Goal: Task Accomplishment & Management: Manage account settings

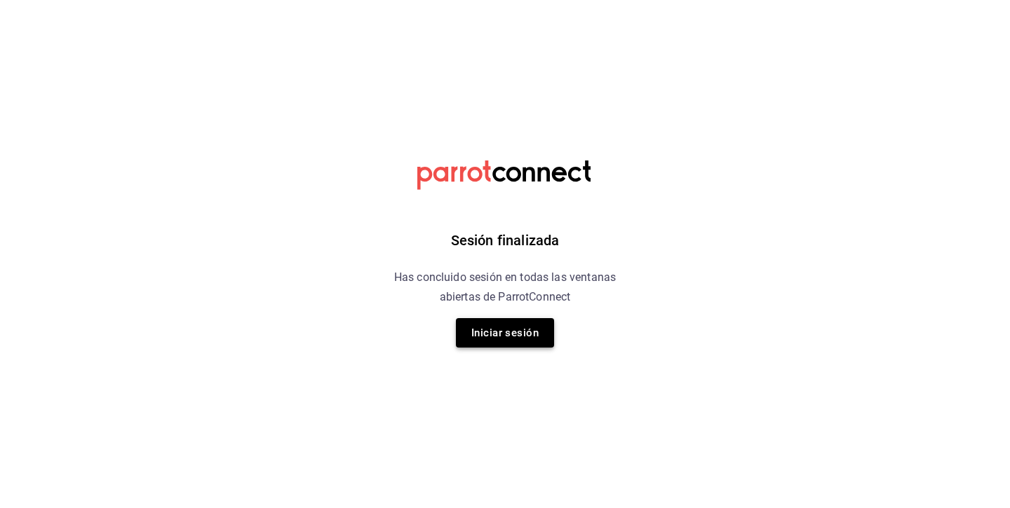
click at [520, 342] on button "Iniciar sesión" at bounding box center [505, 332] width 98 height 29
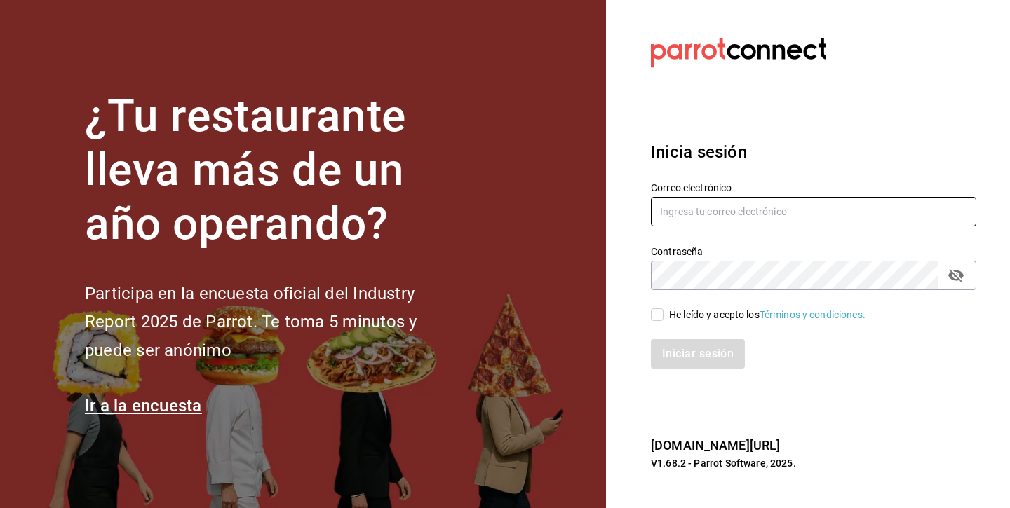
type input "andreacarolinadiazalarcon@gmail.com"
click at [654, 308] on label "He leído y acepto los Términos y condiciones." at bounding box center [758, 315] width 215 height 15
click at [654, 309] on input "He leído y acepto los Términos y condiciones." at bounding box center [657, 315] width 13 height 13
checkbox input "true"
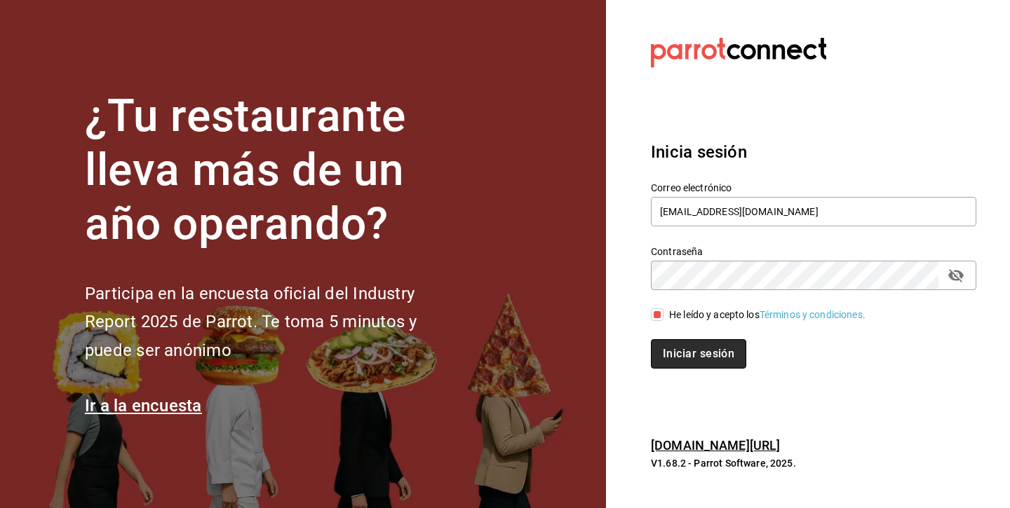
click at [672, 359] on button "Iniciar sesión" at bounding box center [698, 353] width 95 height 29
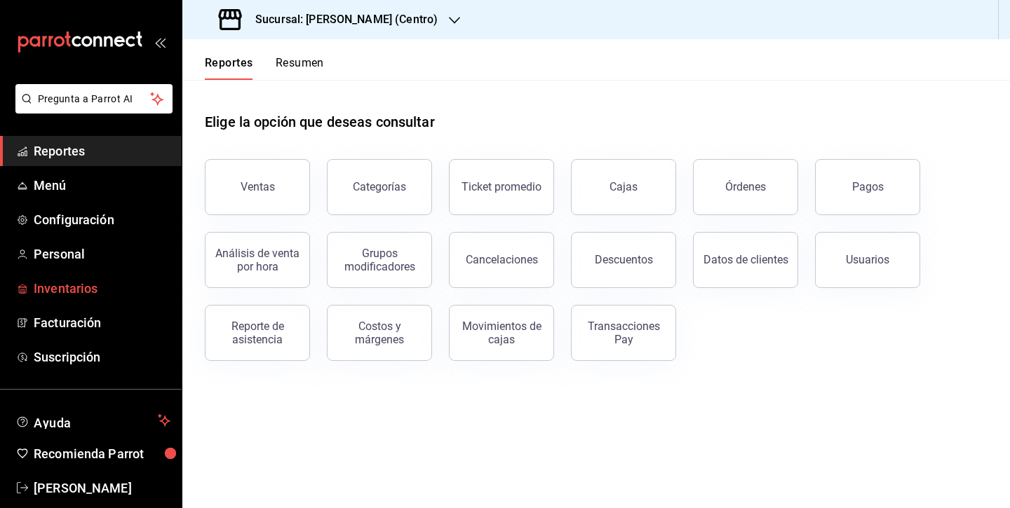
click at [82, 285] on span "Inventarios" at bounding box center [102, 288] width 137 height 19
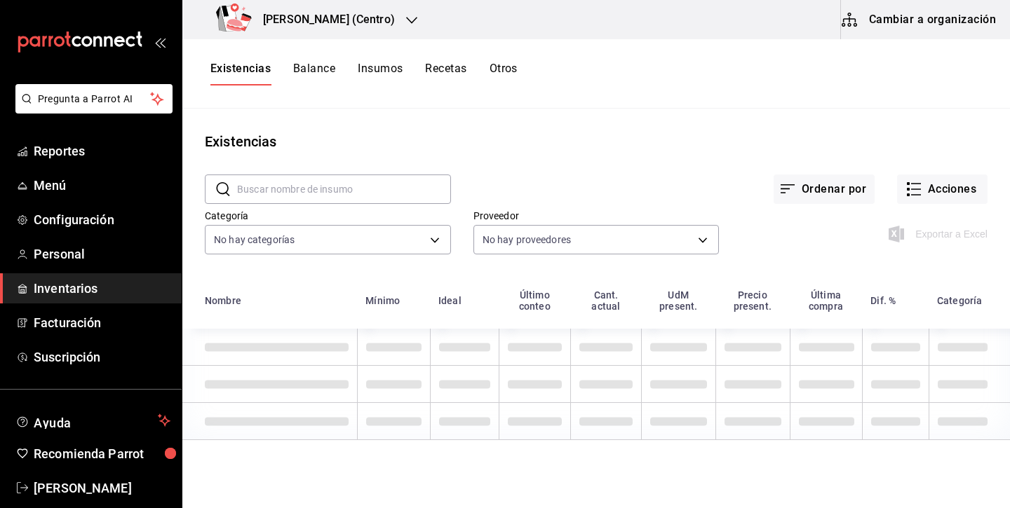
click at [360, 74] on button "Insumos" at bounding box center [380, 74] width 45 height 24
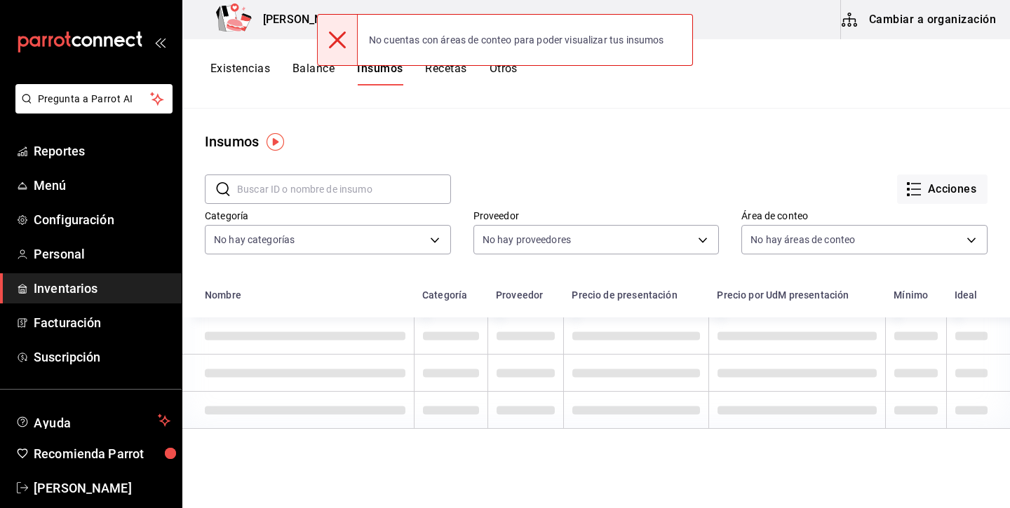
click at [336, 37] on icon at bounding box center [337, 40] width 17 height 17
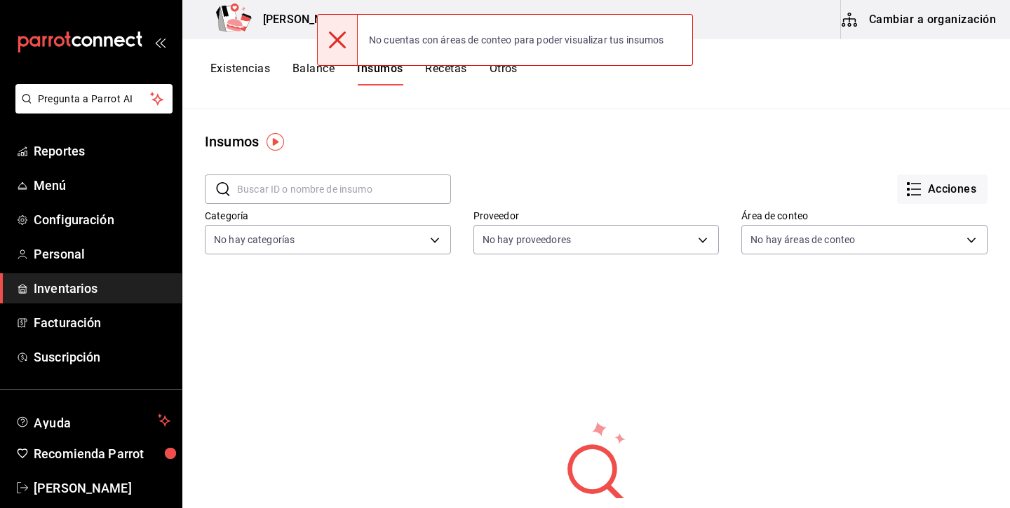
click at [341, 43] on icon at bounding box center [337, 40] width 17 height 17
click at [359, 98] on div "Existencias Balance Insumos Recetas Otros" at bounding box center [596, 73] width 828 height 69
click at [335, 41] on icon at bounding box center [337, 40] width 17 height 17
click at [104, 282] on span "Inventarios" at bounding box center [102, 288] width 137 height 19
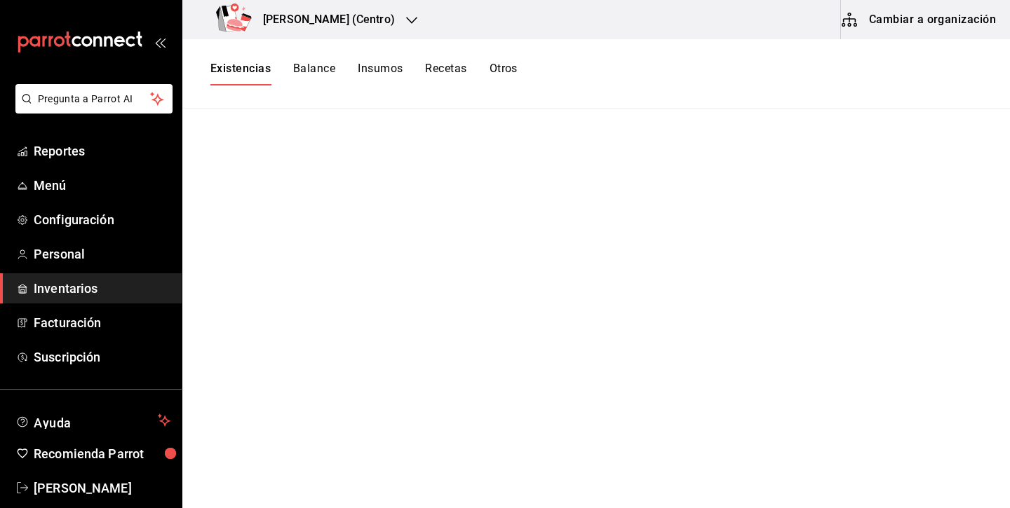
click at [440, 72] on button "Recetas" at bounding box center [445, 74] width 41 height 24
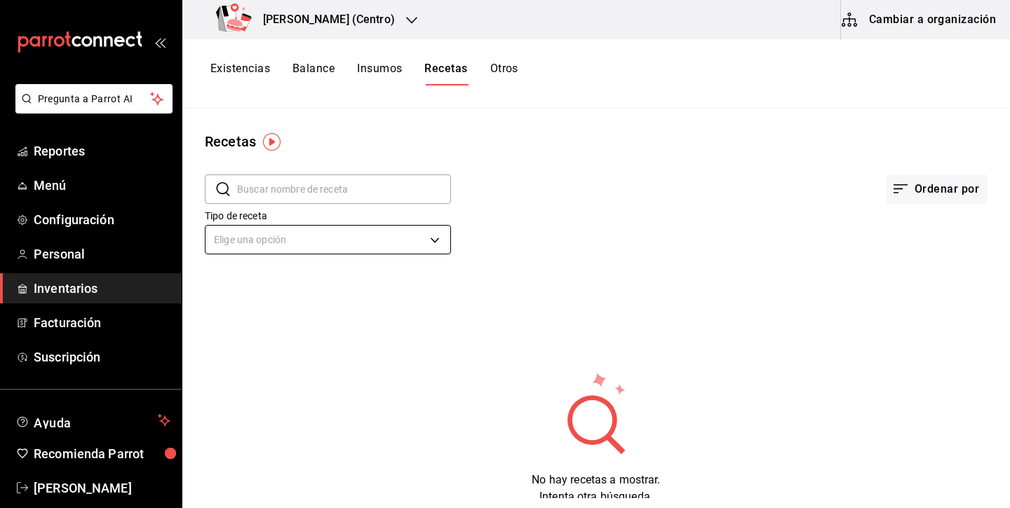
click at [433, 231] on body "Pregunta a Parrot AI Reportes Menú Configuración Personal Inventarios Facturaci…" at bounding box center [505, 249] width 1010 height 499
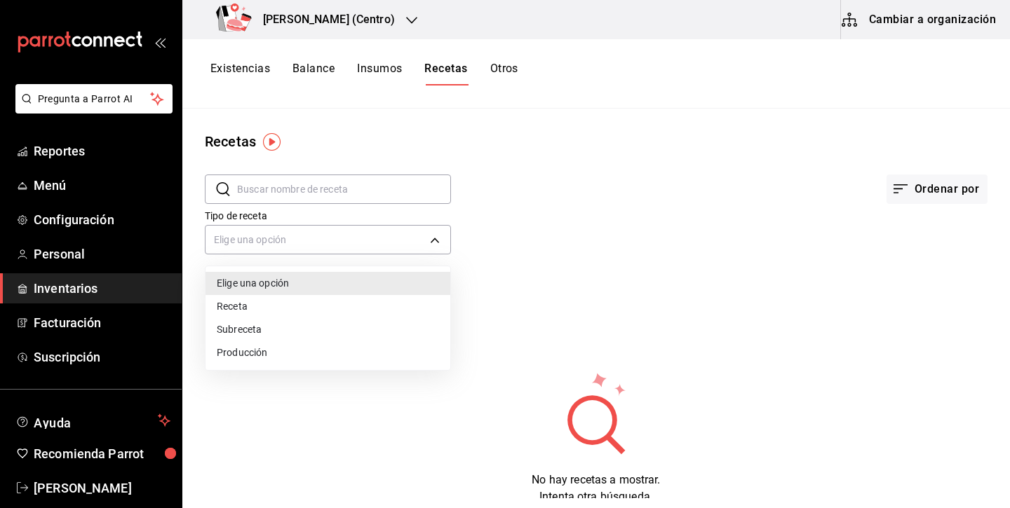
click at [336, 358] on li "Producción" at bounding box center [327, 353] width 245 height 23
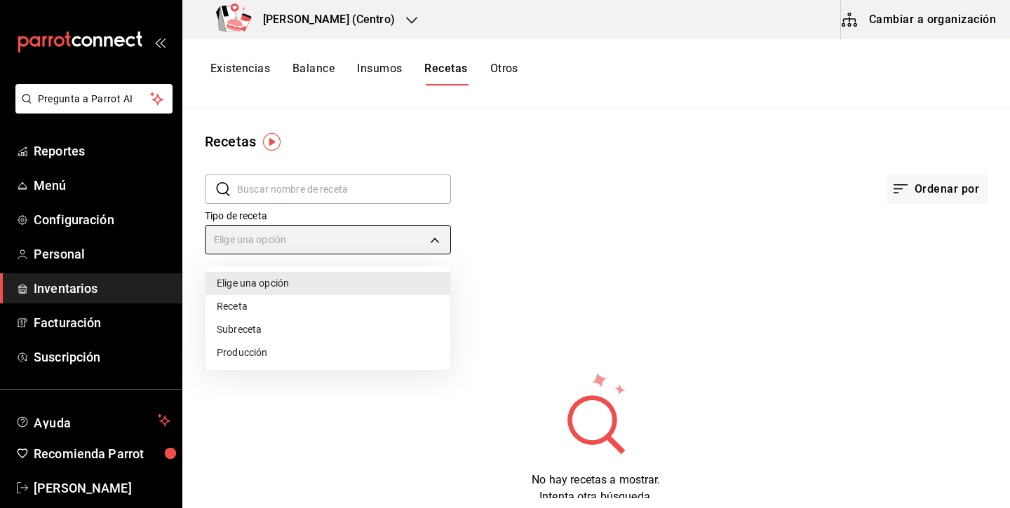
type input "PREPARATION"
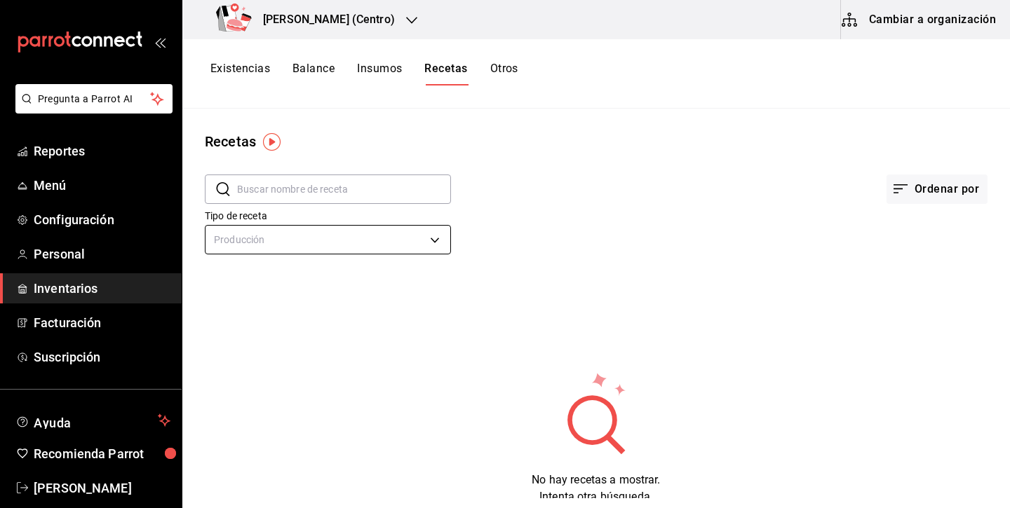
click at [402, 231] on body "Pregunta a Parrot AI Reportes Menú Configuración Personal Inventarios Facturaci…" at bounding box center [505, 249] width 1010 height 499
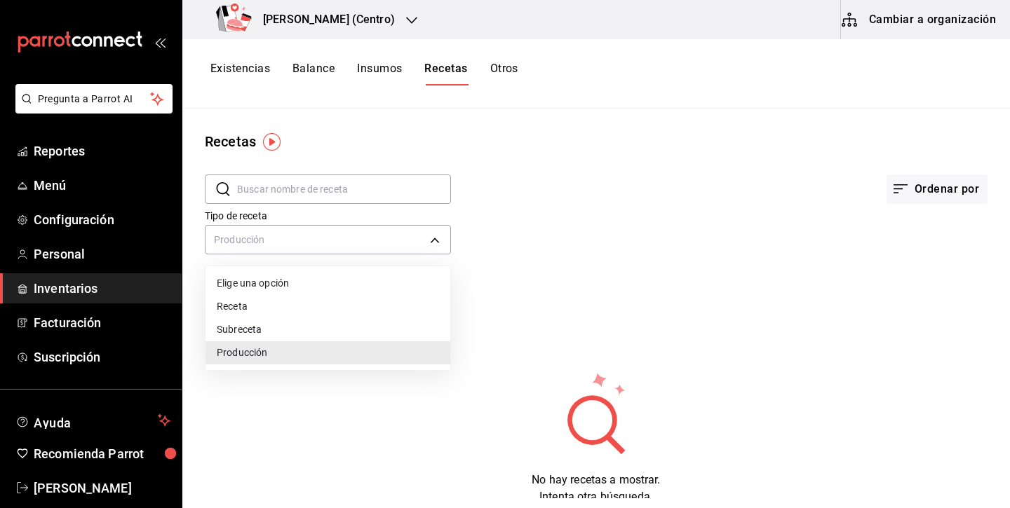
click at [528, 259] on div at bounding box center [505, 254] width 1010 height 508
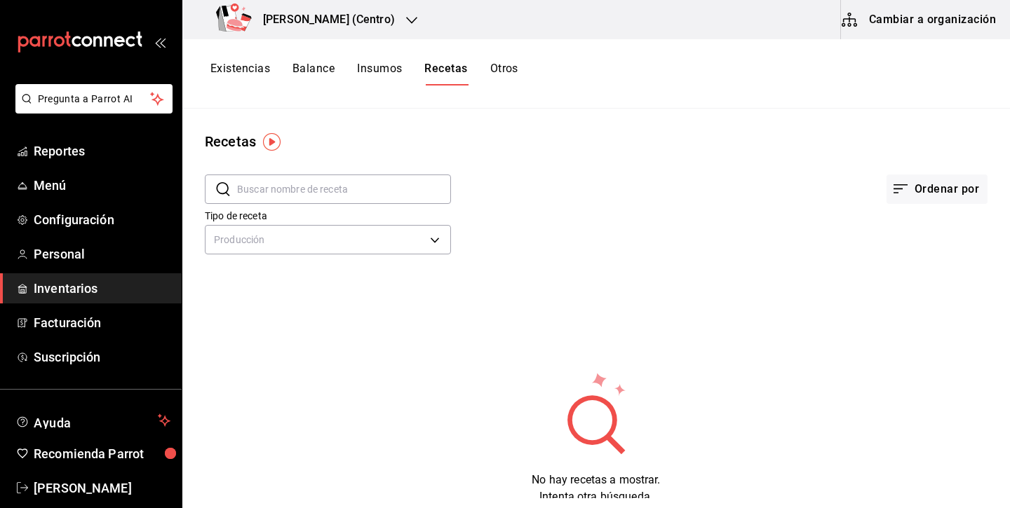
click at [906, 21] on button "Cambiar a organización" at bounding box center [920, 19] width 158 height 39
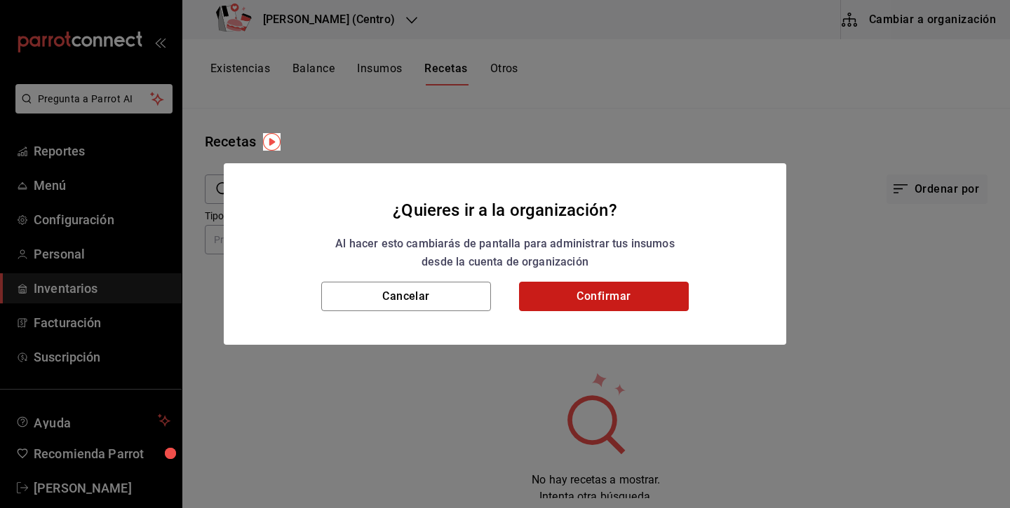
click at [586, 302] on button "Confirmar" at bounding box center [604, 296] width 170 height 29
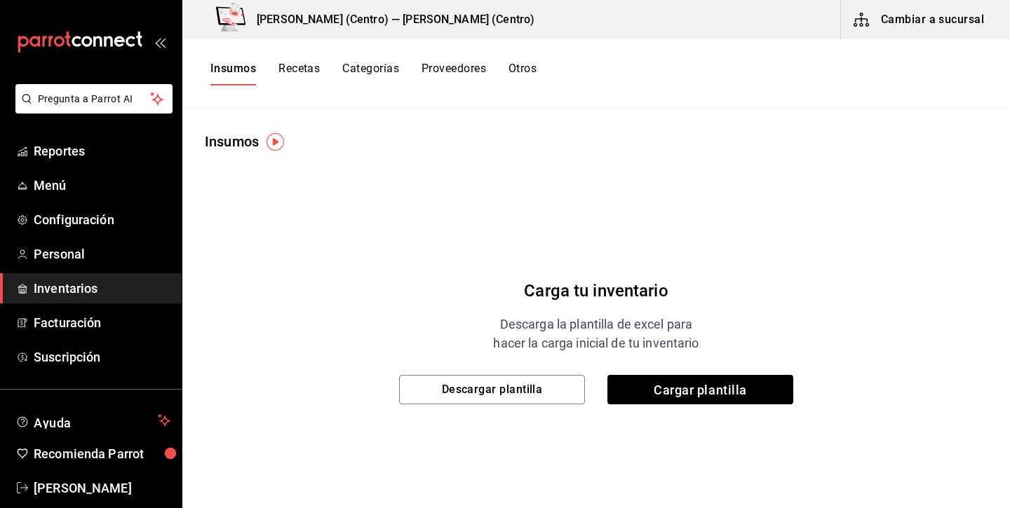
click at [372, 68] on button "Categorías" at bounding box center [370, 74] width 57 height 24
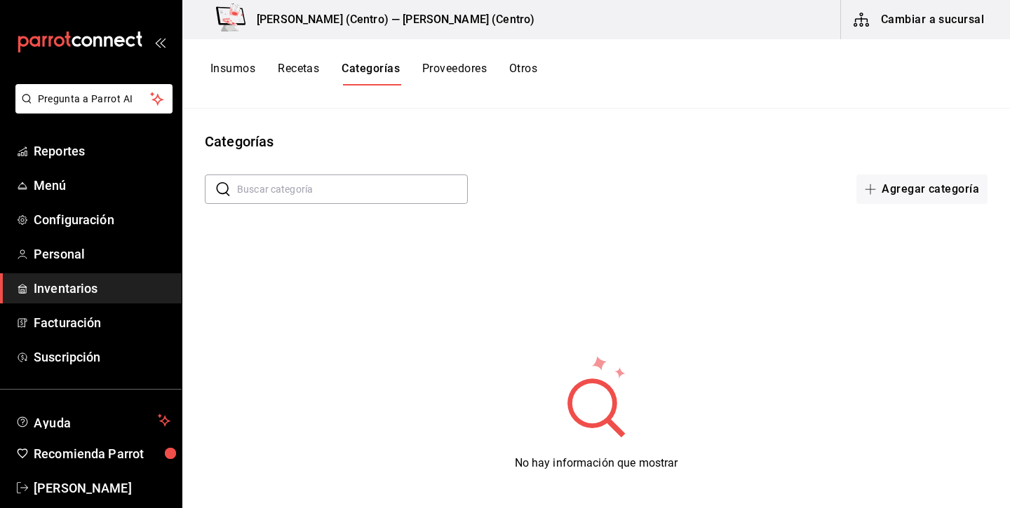
click at [302, 69] on button "Recetas" at bounding box center [298, 74] width 41 height 24
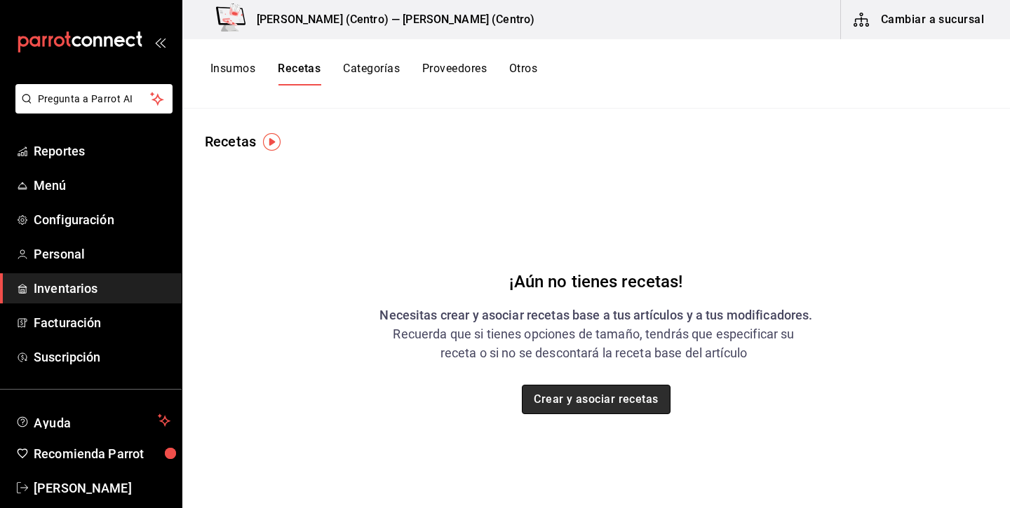
click at [619, 393] on button "Crear y asociar recetas" at bounding box center [596, 399] width 149 height 29
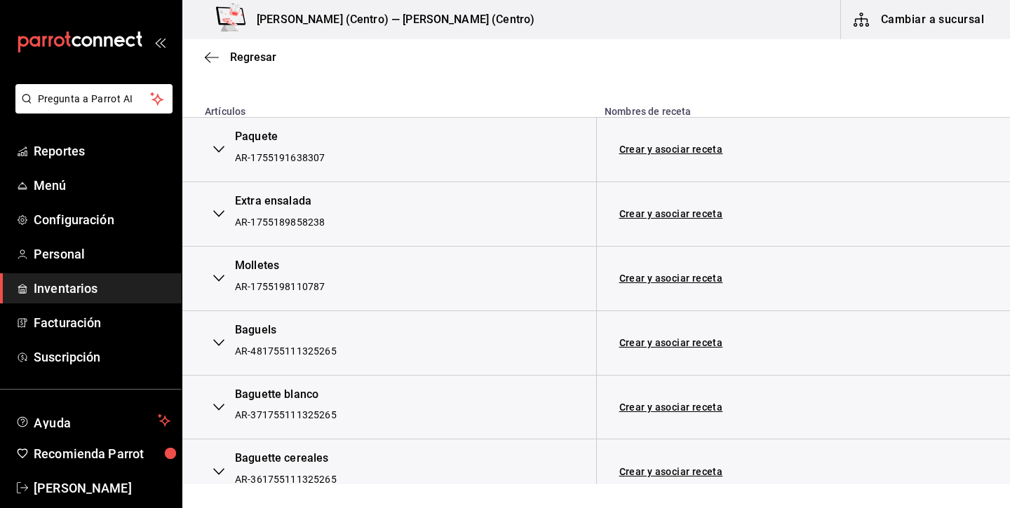
scroll to position [194, 0]
click at [217, 343] on icon "button" at bounding box center [218, 342] width 11 height 11
click at [210, 331] on div "Baguels AR-481755111325265" at bounding box center [389, 342] width 369 height 41
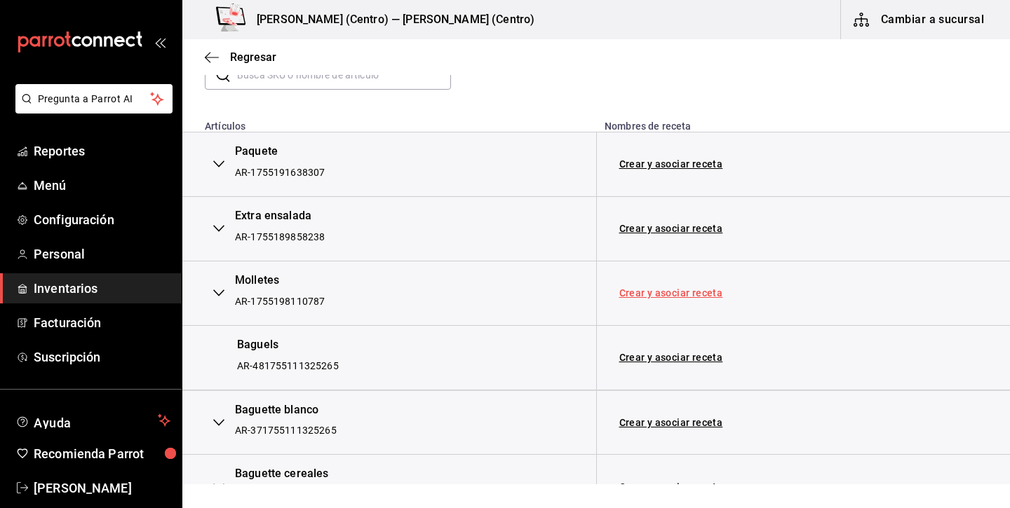
click at [675, 289] on link "Crear y asociar receta" at bounding box center [671, 293] width 104 height 10
click at [679, 289] on link "Receta Molletes" at bounding box center [657, 293] width 77 height 11
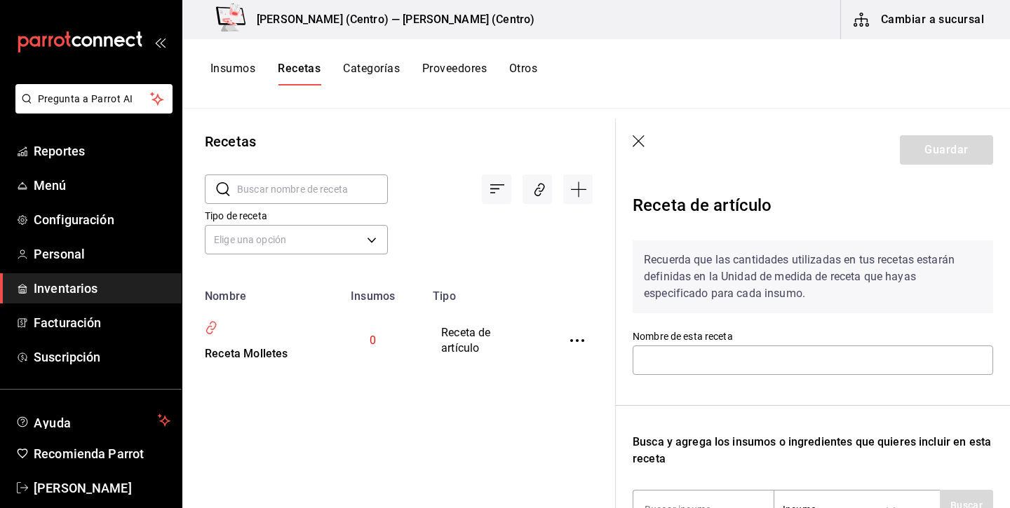
type input "Receta Molletes"
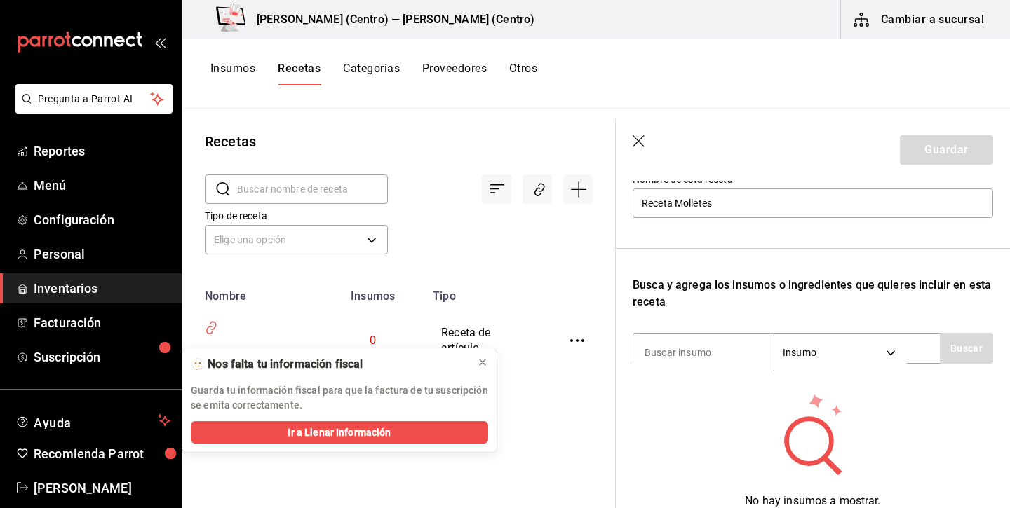
scroll to position [159, 0]
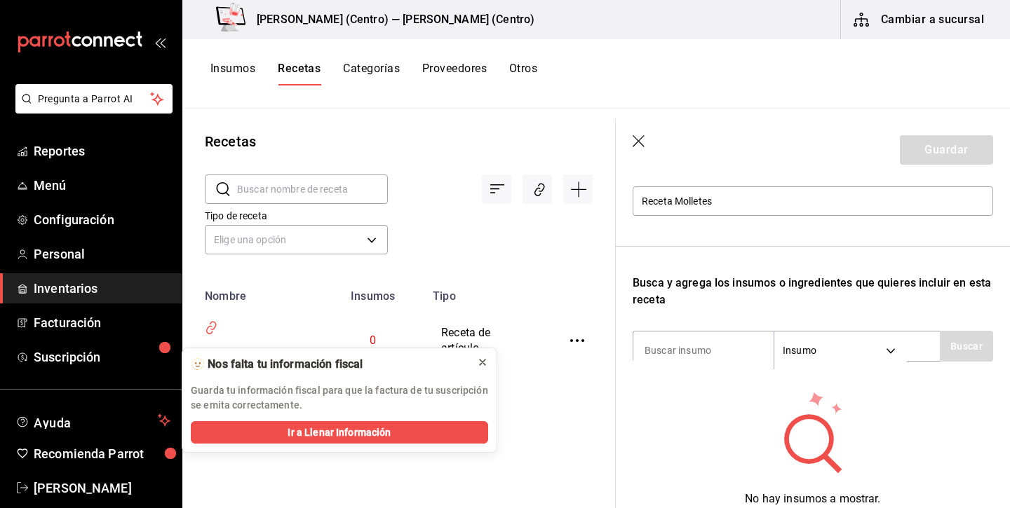
click at [478, 360] on icon at bounding box center [482, 362] width 11 height 11
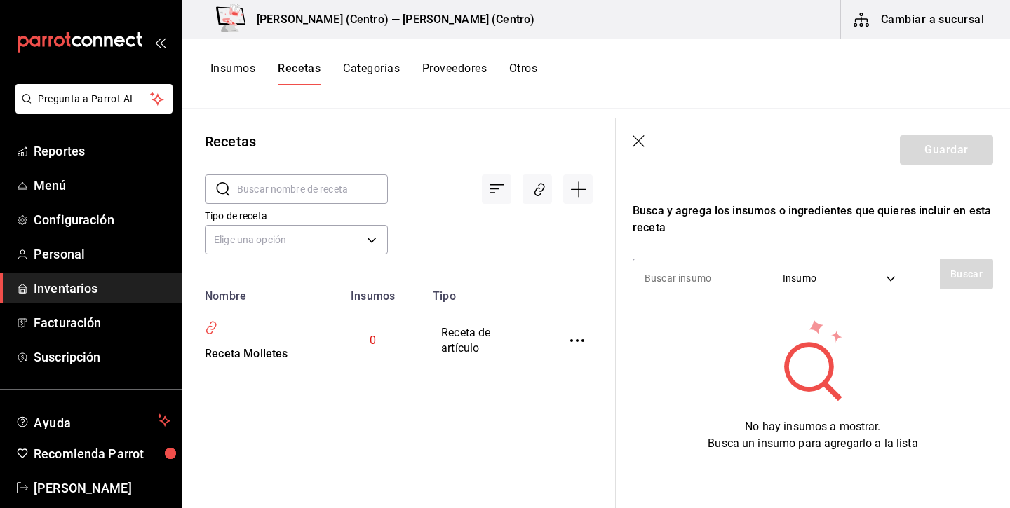
scroll to position [0, 0]
click at [634, 144] on icon "button" at bounding box center [640, 142] width 14 height 14
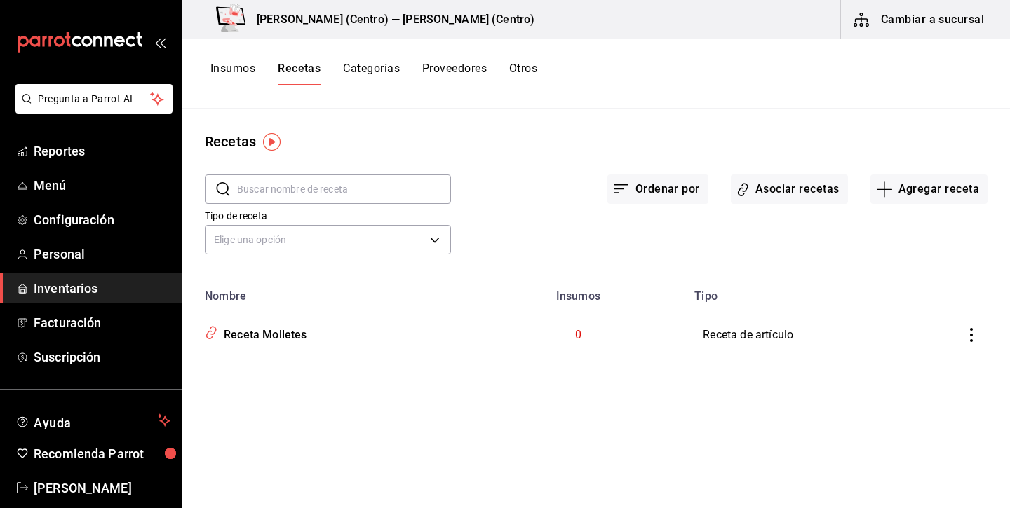
click at [773, 324] on td "Receta de artículo" at bounding box center [812, 335] width 252 height 65
click at [332, 333] on div "Receta Molletes" at bounding box center [326, 332] width 254 height 27
type input "Receta Molletes"
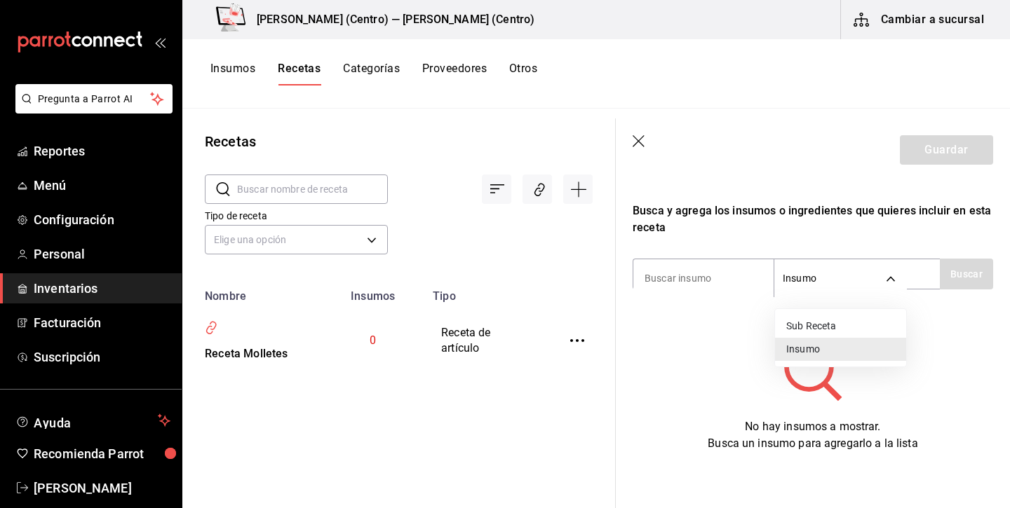
click at [811, 281] on body "Pregunta a Parrot AI Reportes Menú Configuración Personal Inventarios Facturaci…" at bounding box center [505, 249] width 1010 height 499
click at [802, 358] on li "Insumo" at bounding box center [840, 349] width 131 height 23
click at [638, 150] on header "Guardar" at bounding box center [813, 150] width 394 height 63
click at [639, 132] on header "Guardar" at bounding box center [813, 150] width 394 height 63
click at [639, 134] on header "Guardar" at bounding box center [813, 150] width 394 height 63
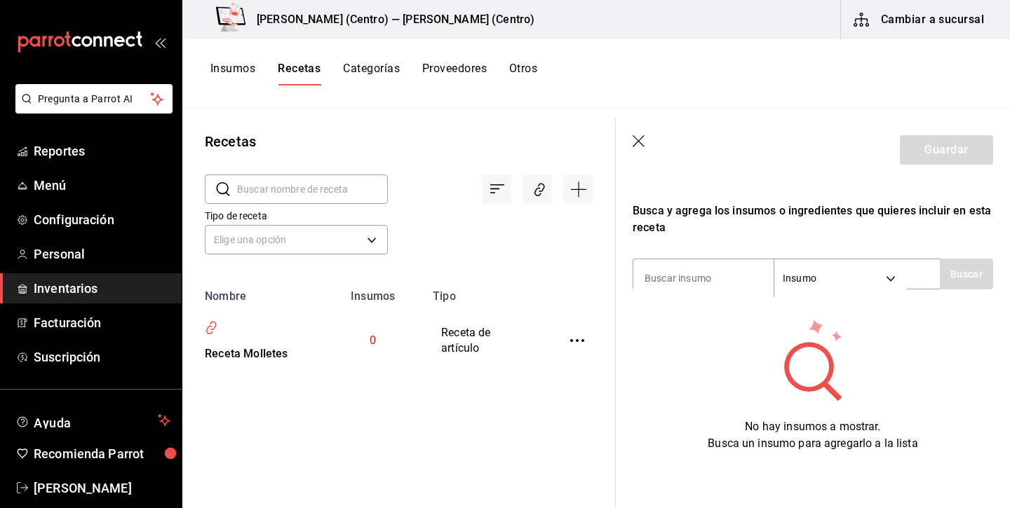
click at [640, 142] on icon "button" at bounding box center [640, 142] width 14 height 14
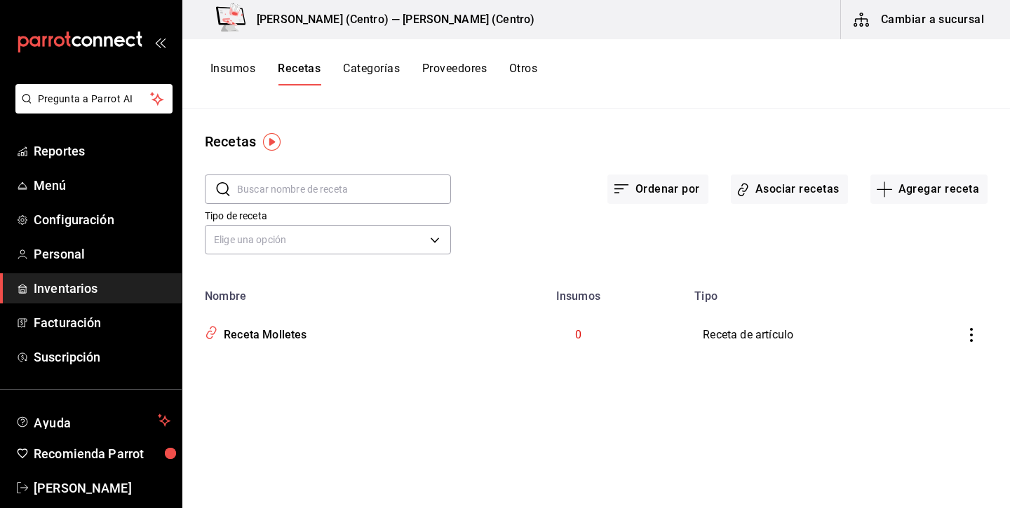
click at [640, 142] on div "Recetas" at bounding box center [596, 141] width 828 height 21
